Goal: Answer question/provide support: Share knowledge or assist other users

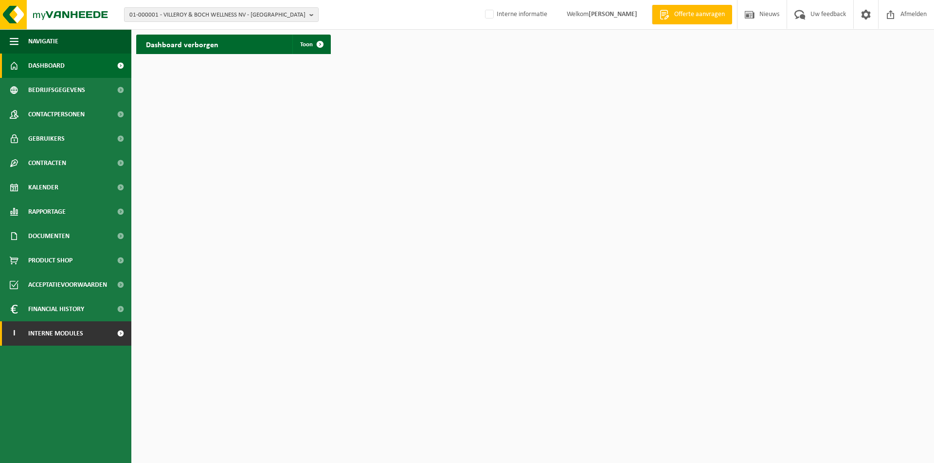
click at [78, 343] on span "Interne modules" at bounding box center [55, 333] width 55 height 24
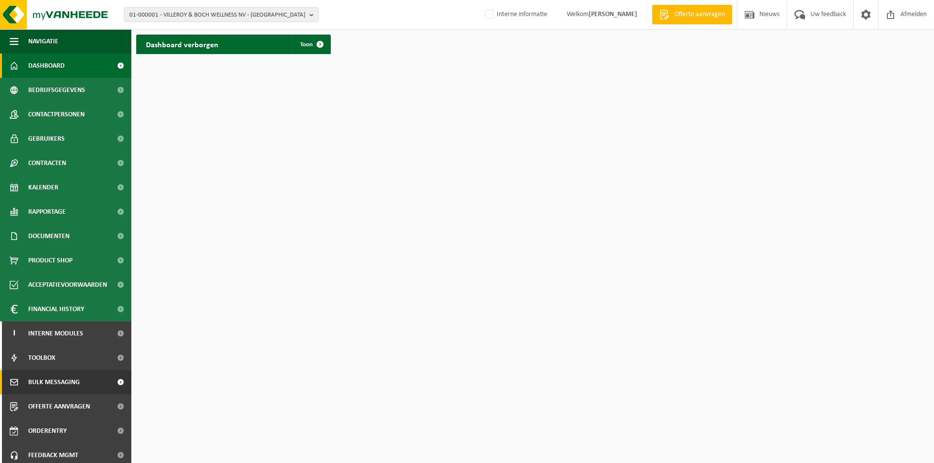
scroll to position [29, 0]
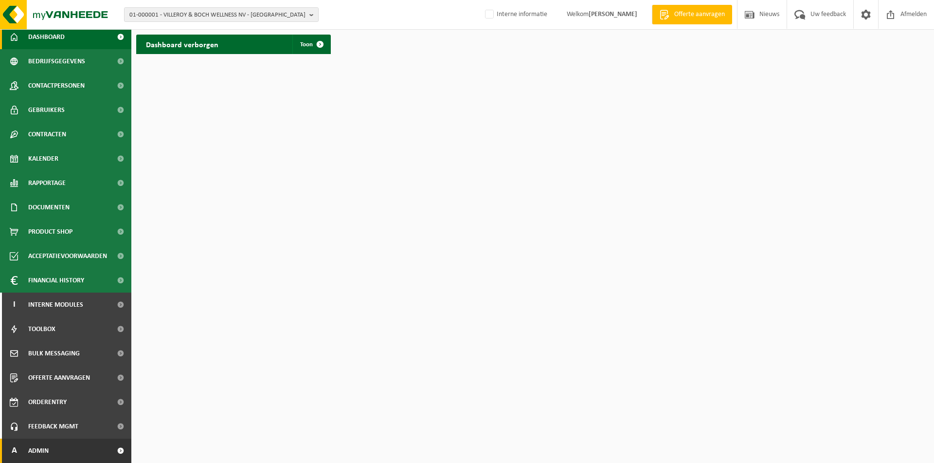
click at [55, 445] on link "A Admin" at bounding box center [65, 450] width 131 height 24
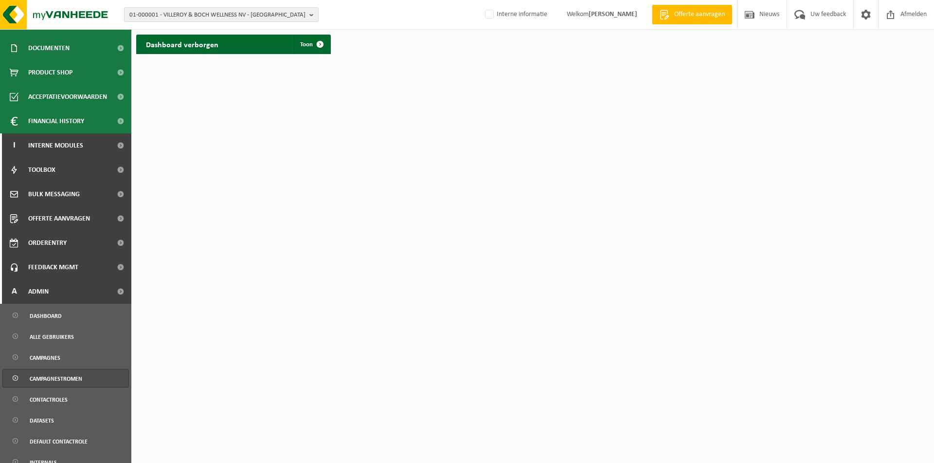
scroll to position [189, 0]
click at [59, 339] on span "Alle gebruikers" at bounding box center [52, 335] width 44 height 18
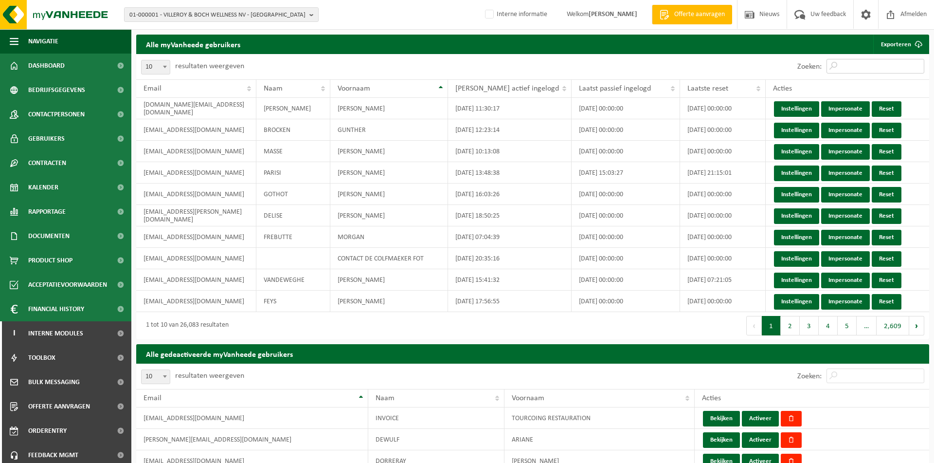
click at [843, 64] on input "Zoeken:" at bounding box center [876, 66] width 98 height 15
paste input "Geert Janssens"
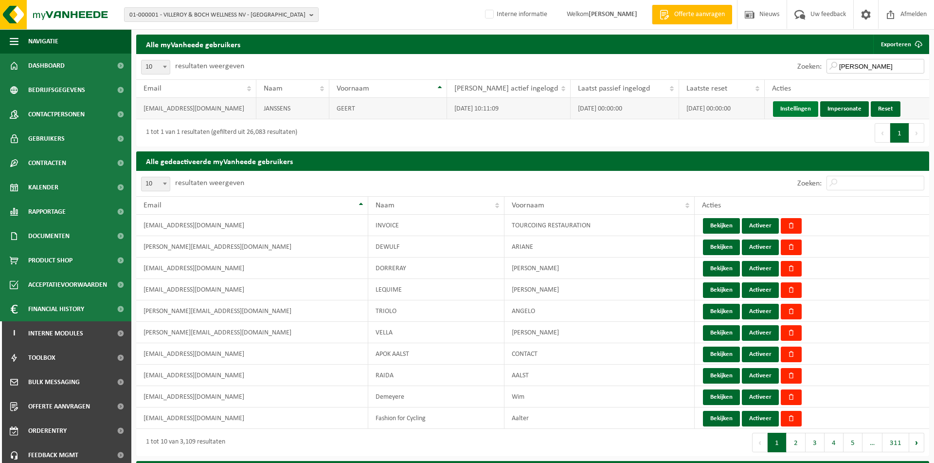
type input "Geert Janssens"
click at [777, 113] on link "Instellingen" at bounding box center [795, 109] width 45 height 16
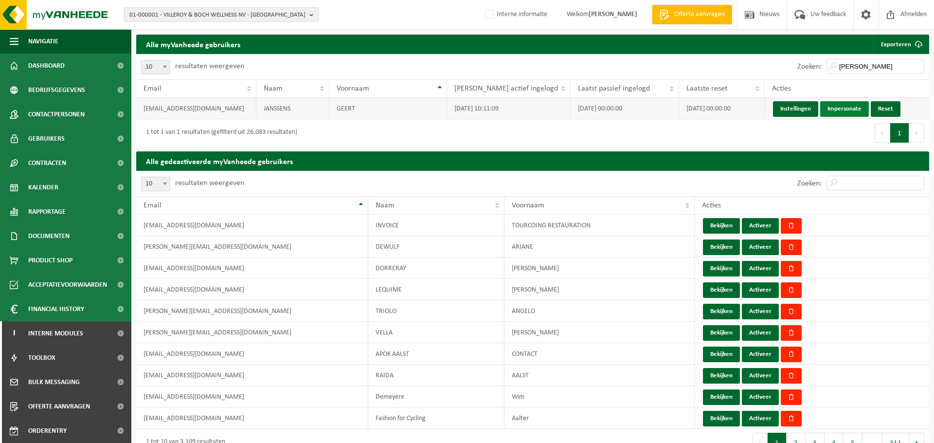
click at [834, 110] on link "Impersonate" at bounding box center [844, 109] width 49 height 16
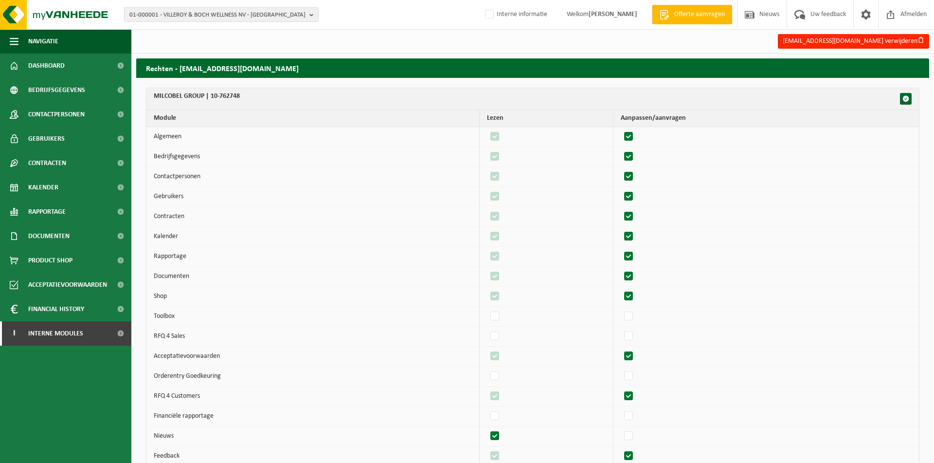
click at [421, 101] on th "MILCOBEL GROUP | 10-762748" at bounding box center [532, 99] width 773 height 22
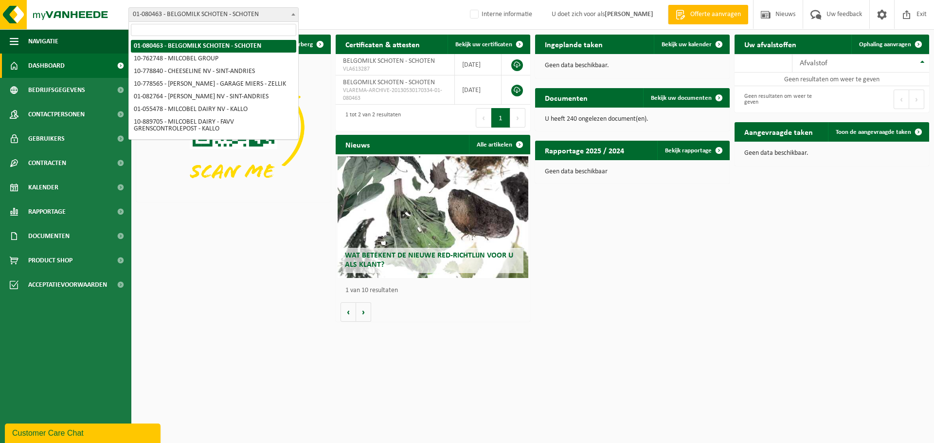
click at [275, 14] on span "01-080463 - BELGOMILK SCHOTEN - SCHOTEN" at bounding box center [213, 15] width 169 height 14
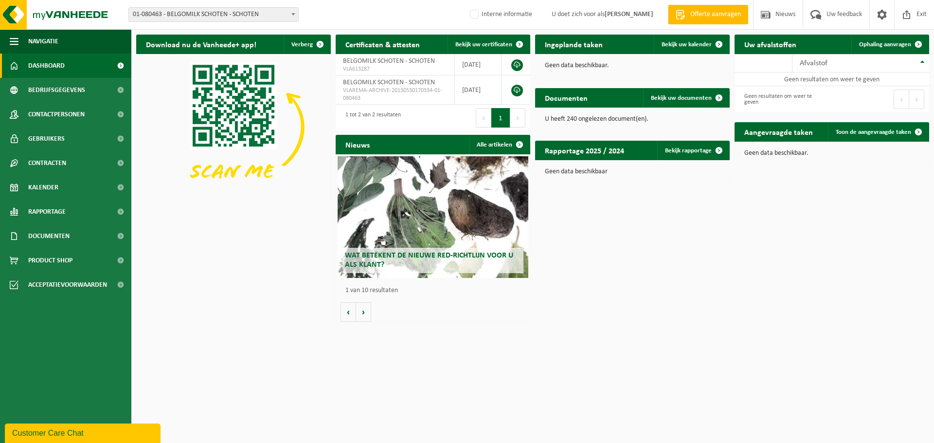
click at [334, 17] on div "Vestiging: 01-080463 - BELGOMILK SCHOTEN - SCHOTEN 10-762748 - MILCOBEL GROUP 1…" at bounding box center [467, 15] width 934 height 30
click at [911, 12] on span at bounding box center [907, 14] width 15 height 29
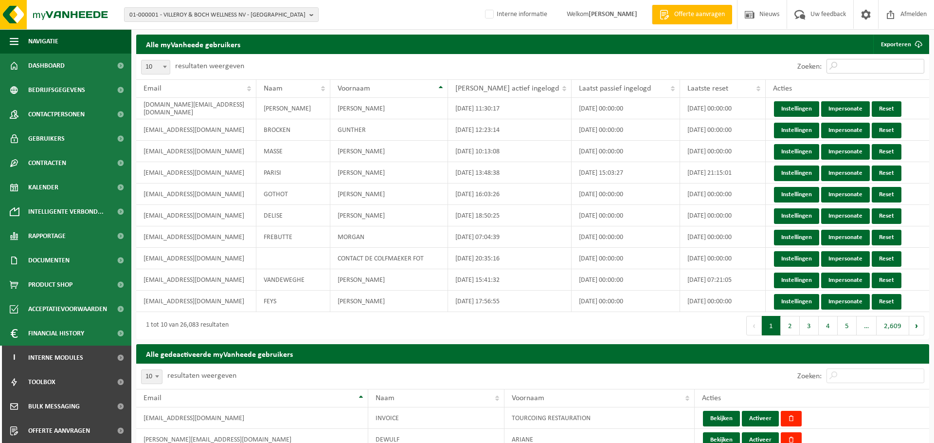
click at [861, 72] on input "Zoeken:" at bounding box center [876, 66] width 98 height 15
paste input "01-080463"
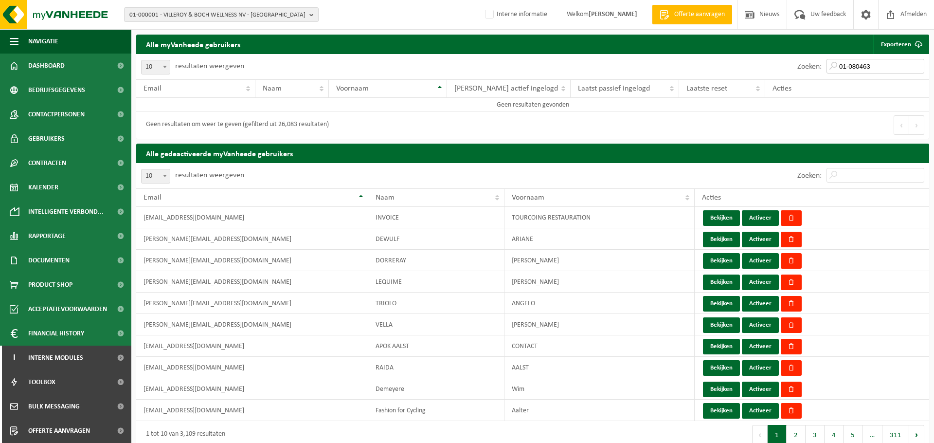
drag, startPoint x: 877, startPoint y: 67, endPoint x: 734, endPoint y: 66, distance: 143.5
click at [827, 66] on input "01-080463" at bounding box center [876, 66] width 98 height 15
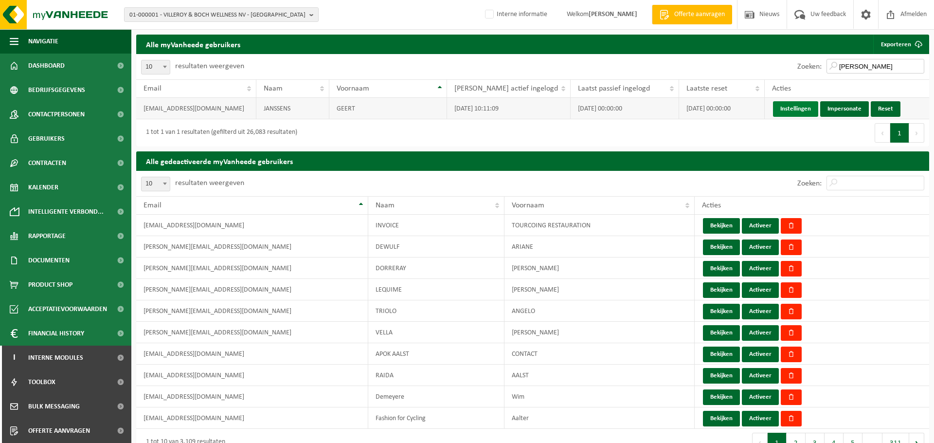
type input "Geert Jan"
click at [783, 112] on link "Instellingen" at bounding box center [795, 109] width 45 height 16
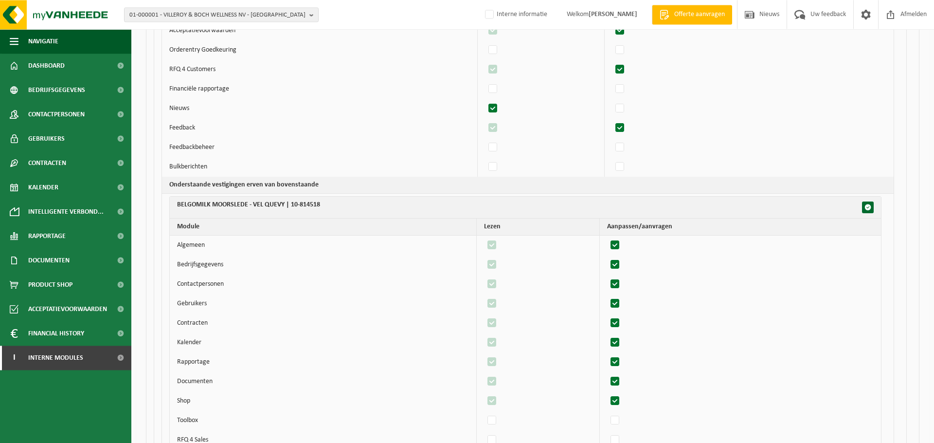
scroll to position [3230, 0]
